Goal: Information Seeking & Learning: Find specific fact

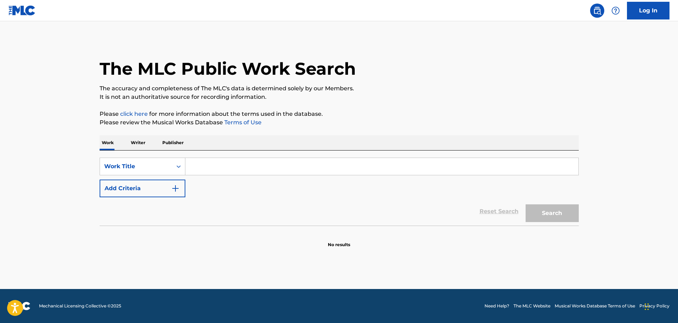
click at [198, 161] on input "Search Form" at bounding box center [381, 166] width 393 height 17
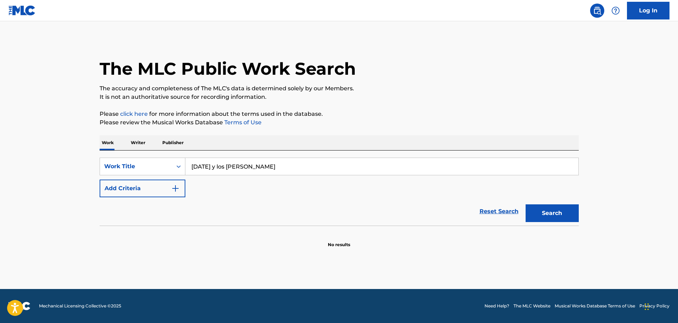
type input "[DATE] y los [PERSON_NAME]"
click at [557, 213] on button "Search" at bounding box center [551, 213] width 53 height 18
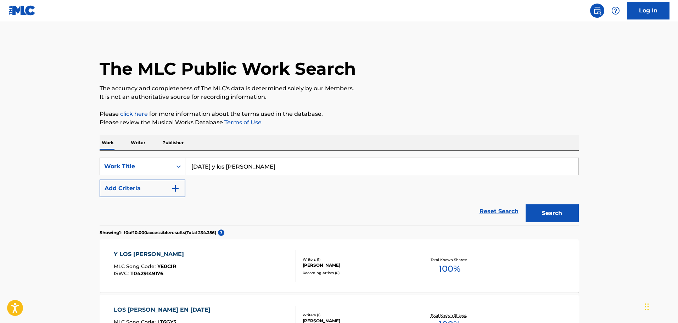
click at [178, 187] on img "Search Form" at bounding box center [175, 188] width 9 height 9
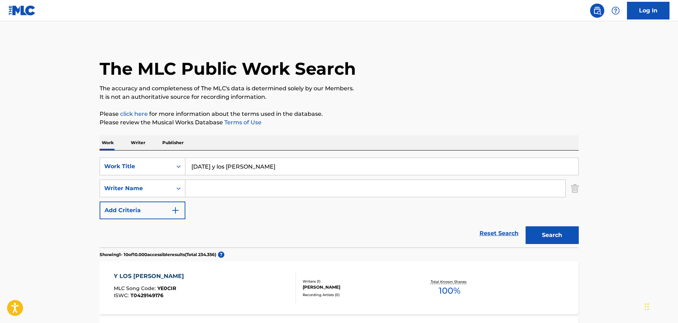
click at [205, 191] on input "Search Form" at bounding box center [375, 188] width 380 height 17
type input "l"
type input "[PERSON_NAME]"
click at [563, 238] on button "Search" at bounding box center [551, 235] width 53 height 18
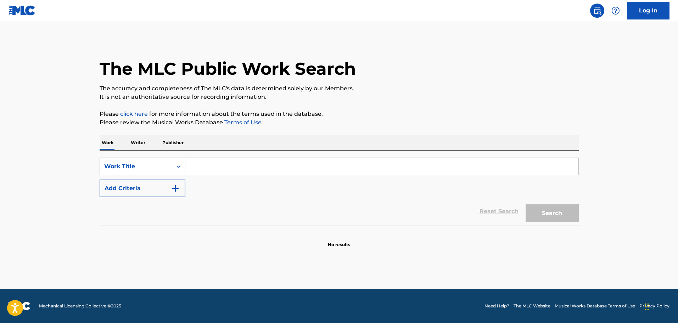
click at [202, 165] on input "Search Form" at bounding box center [381, 166] width 393 height 17
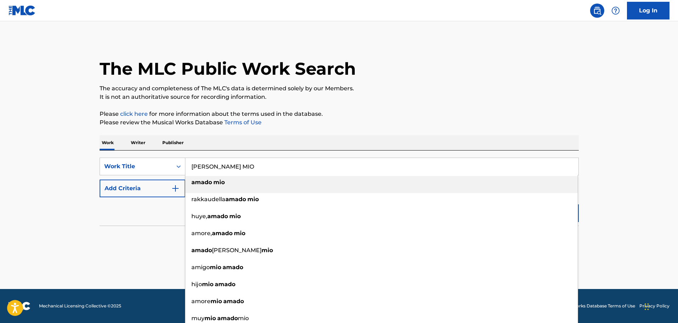
click at [208, 179] on strong "amado" at bounding box center [201, 182] width 21 height 7
type input "amado mio"
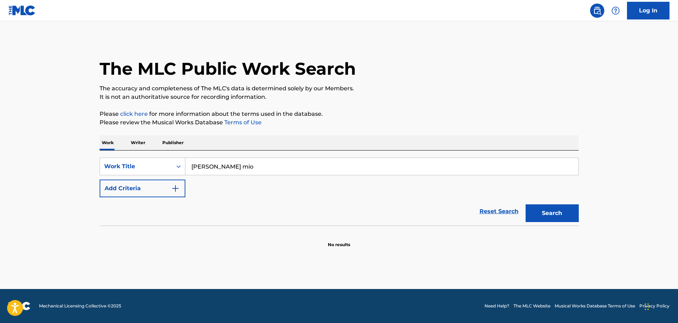
click at [175, 190] on img "Search Form" at bounding box center [175, 188] width 9 height 9
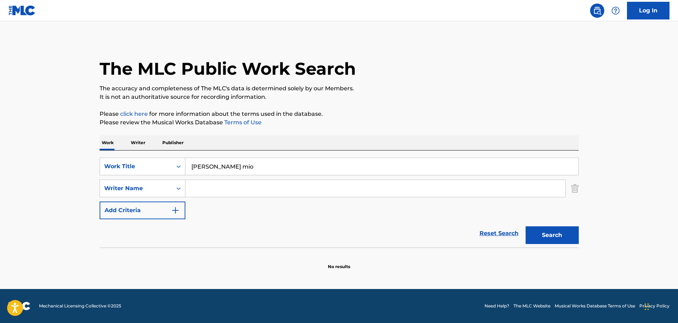
click at [198, 187] on input "Search Form" at bounding box center [375, 188] width 380 height 17
type input "rosa ferrer"
click at [566, 235] on button "Search" at bounding box center [551, 235] width 53 height 18
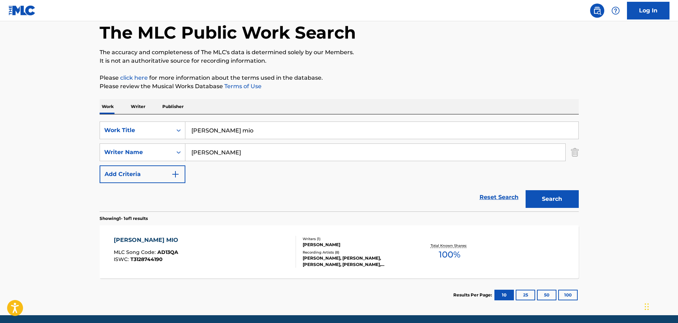
scroll to position [37, 0]
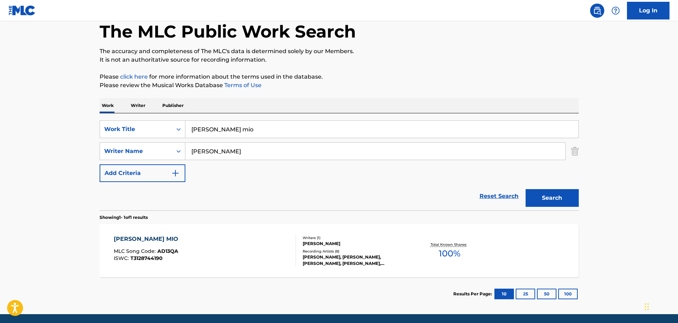
click at [144, 238] on div "AMADO MIO" at bounding box center [148, 239] width 68 height 9
